Goal: Information Seeking & Learning: Learn about a topic

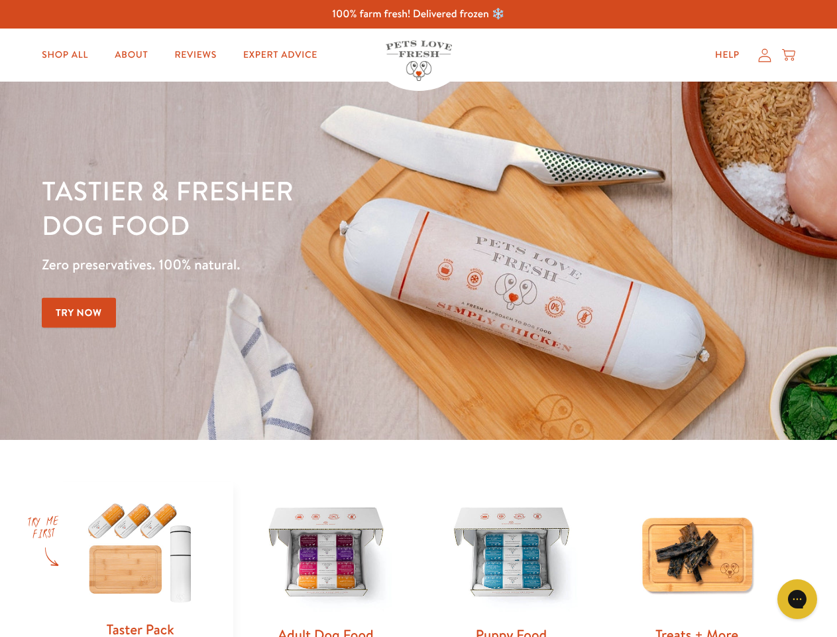
click at [418, 318] on div "Tastier & fresher dog food Zero preservatives. 100% natural. Try Now" at bounding box center [293, 260] width 503 height 175
click at [798, 599] on icon "Gorgias live chat" at bounding box center [797, 598] width 13 height 13
